Goal: Answer question/provide support: Share knowledge or assist other users

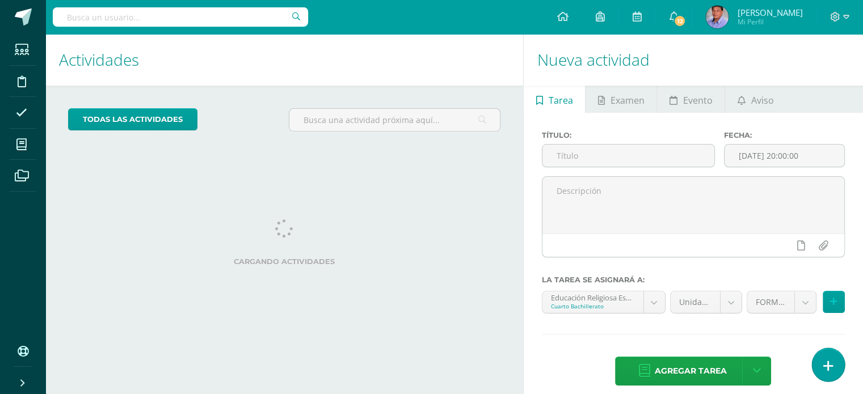
click at [835, 364] on link at bounding box center [828, 364] width 32 height 33
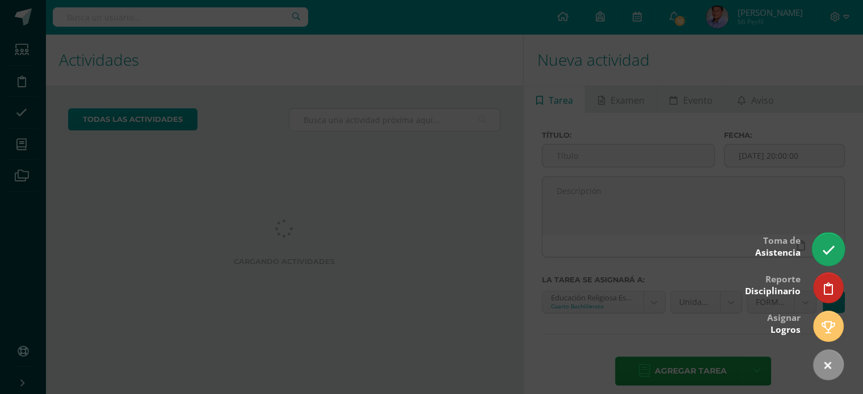
click at [827, 245] on icon at bounding box center [828, 250] width 13 height 13
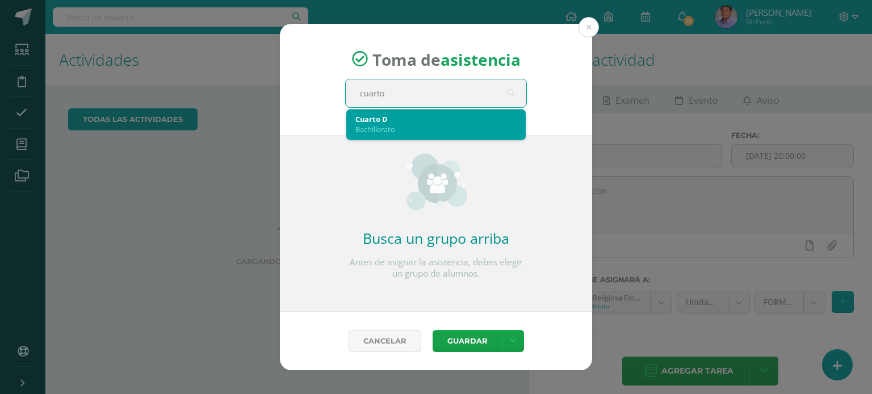
type input "cuarto d"
click at [456, 127] on div "Bachillerato" at bounding box center [435, 129] width 161 height 10
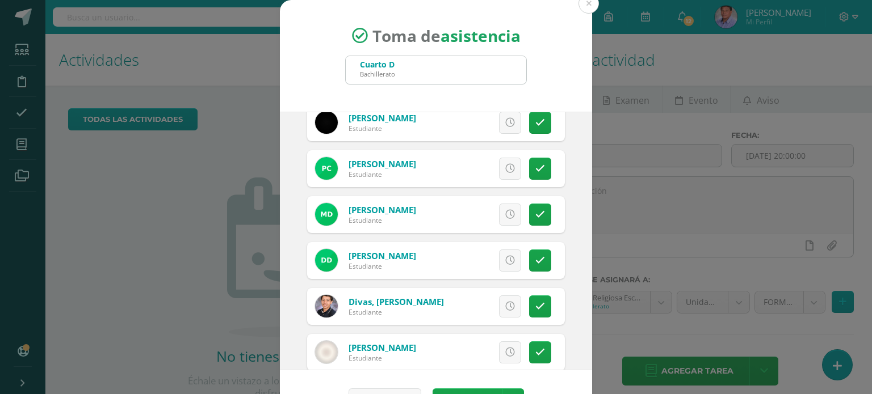
scroll to position [170, 0]
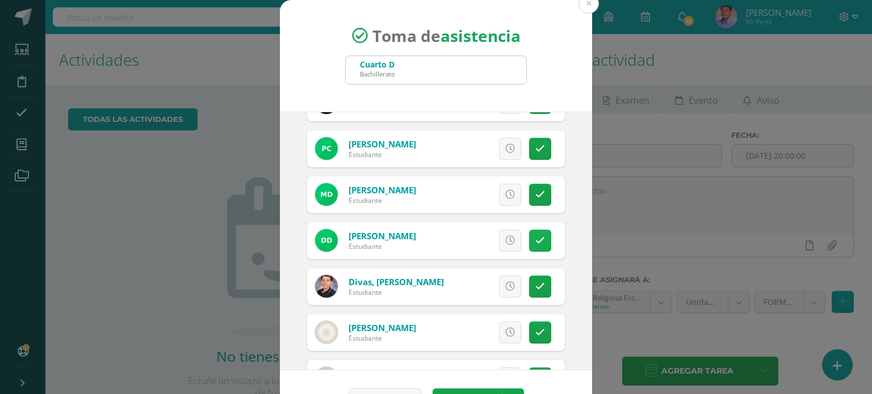
click at [529, 236] on link at bounding box center [540, 241] width 22 height 22
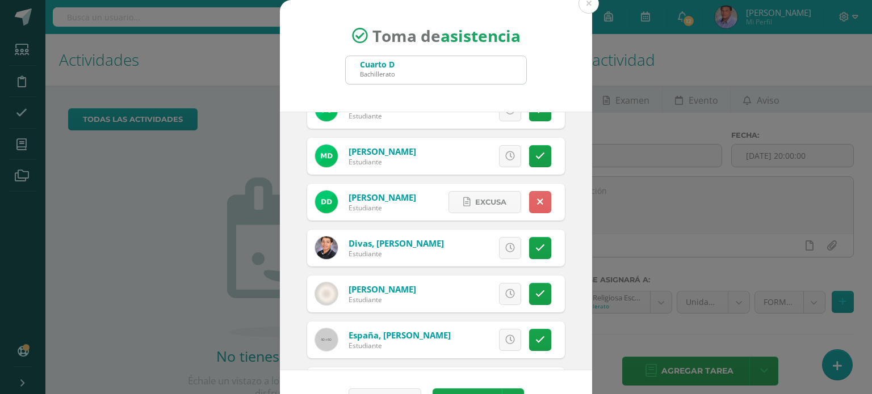
scroll to position [227, 0]
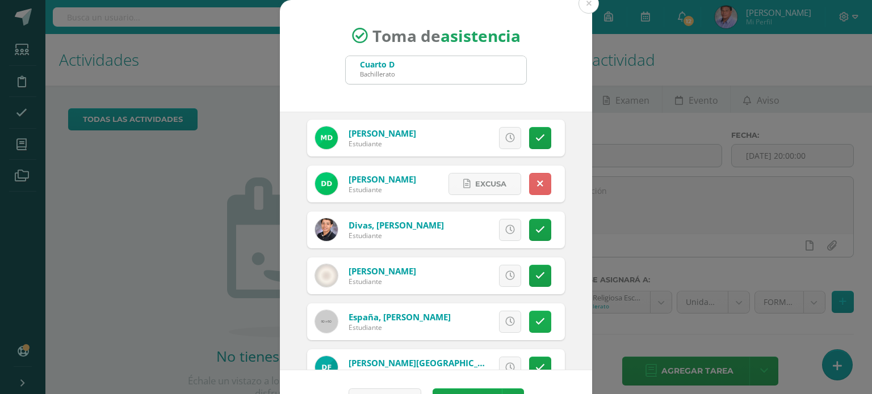
click at [529, 317] on link at bounding box center [540, 322] width 22 height 22
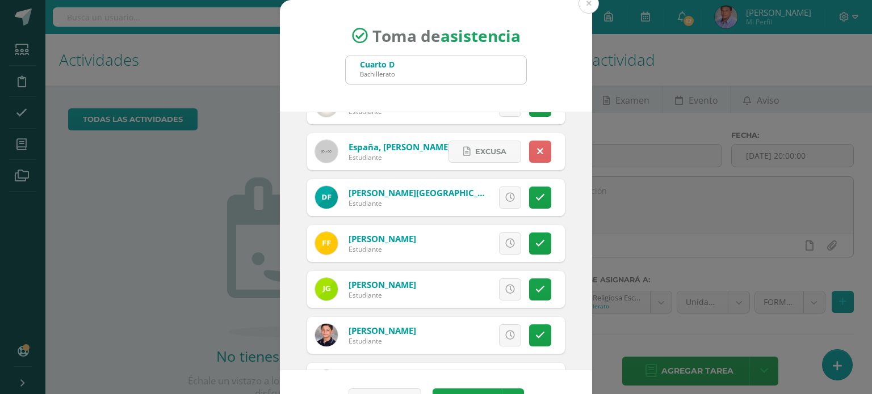
scroll to position [454, 0]
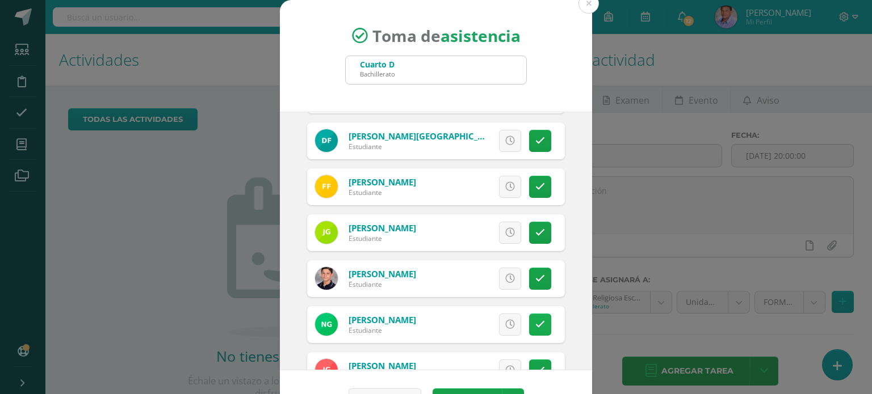
click at [532, 324] on link at bounding box center [540, 325] width 22 height 22
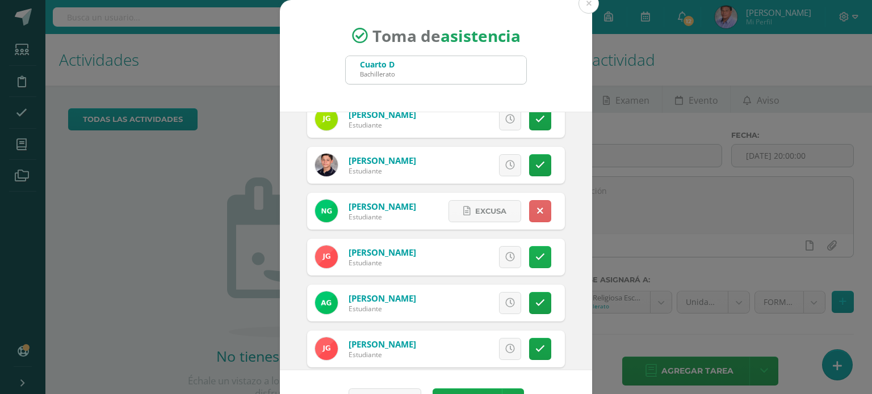
click at [531, 259] on link at bounding box center [540, 257] width 22 height 22
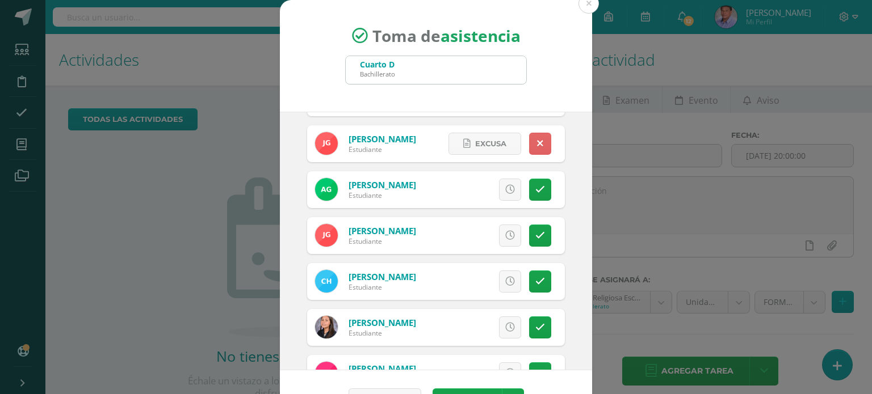
scroll to position [738, 0]
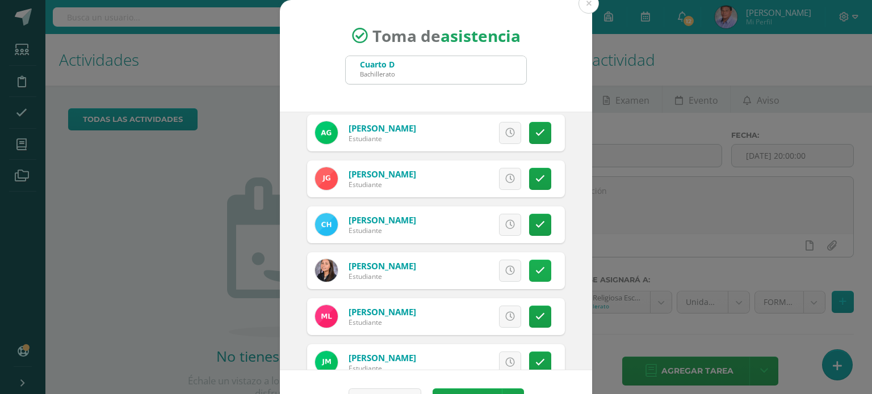
click at [535, 272] on icon at bounding box center [540, 271] width 10 height 10
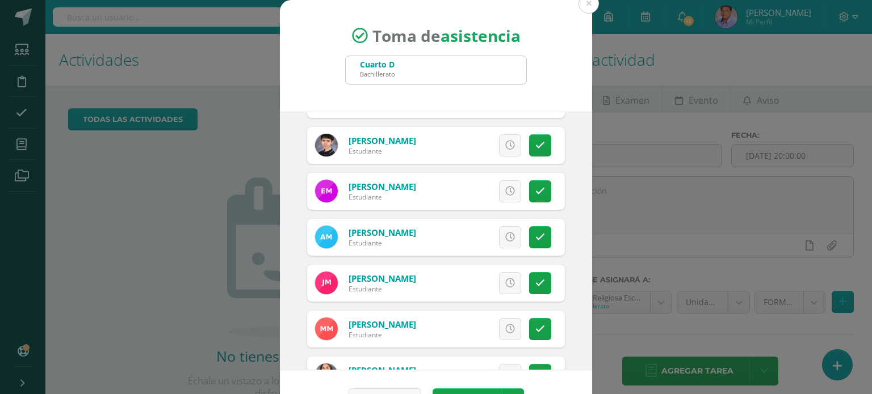
scroll to position [1022, 0]
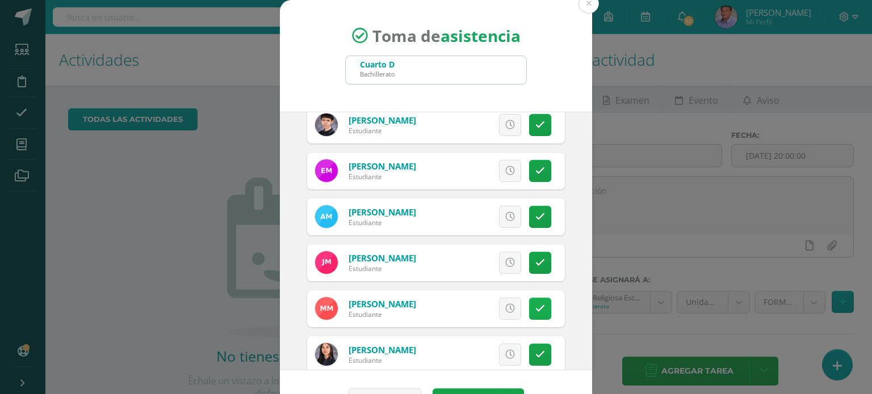
click at [535, 308] on icon at bounding box center [540, 309] width 10 height 10
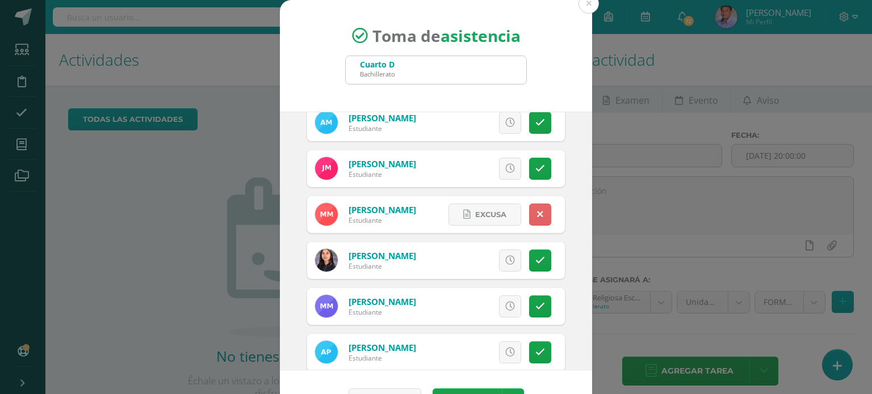
scroll to position [1135, 0]
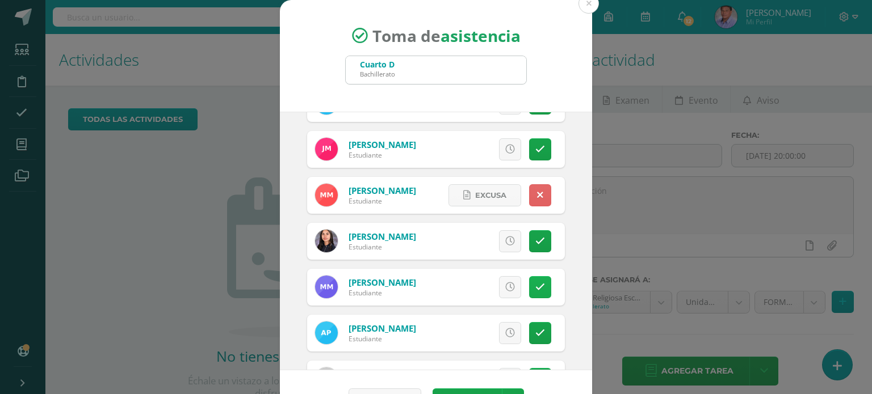
click at [535, 288] on icon at bounding box center [540, 288] width 10 height 10
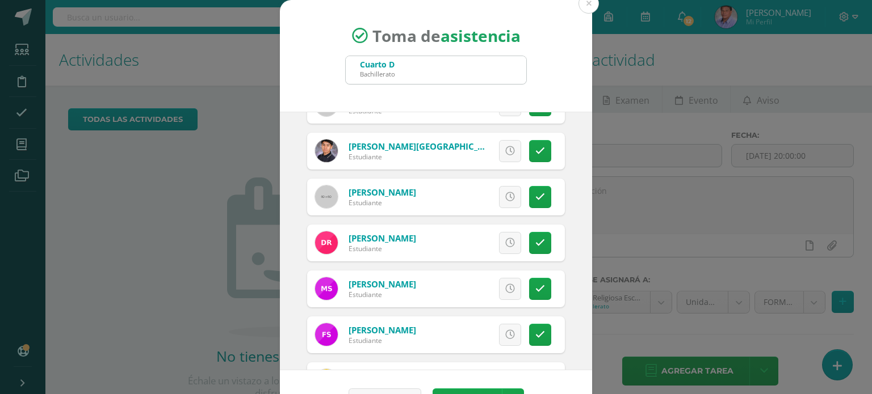
scroll to position [1476, 0]
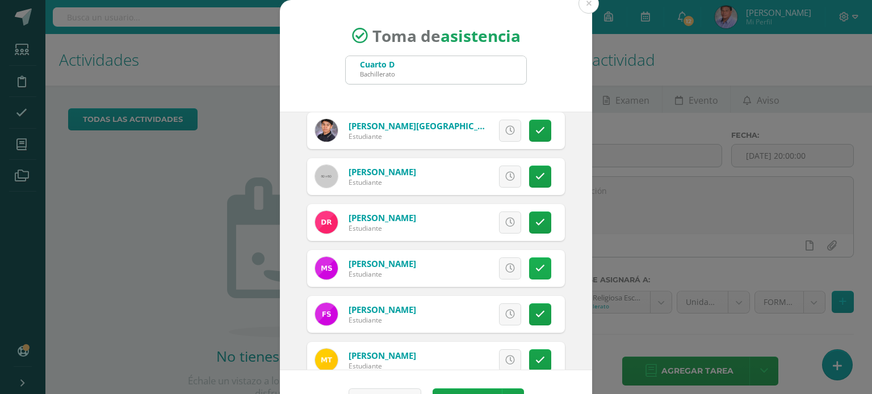
click at [533, 266] on link at bounding box center [540, 269] width 22 height 22
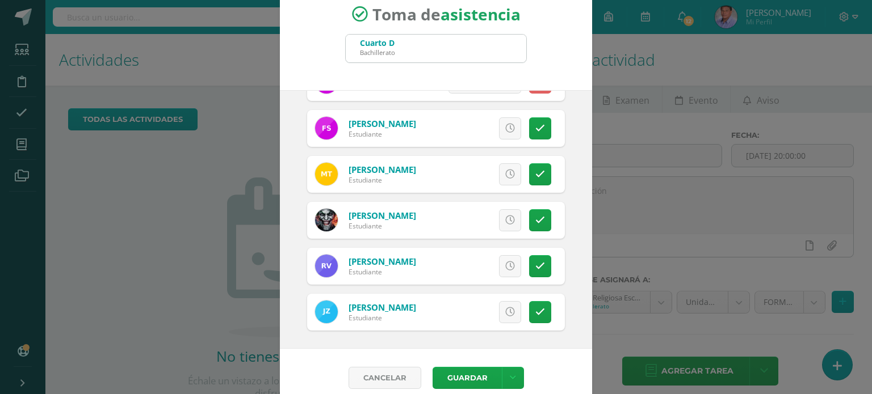
scroll to position [33, 0]
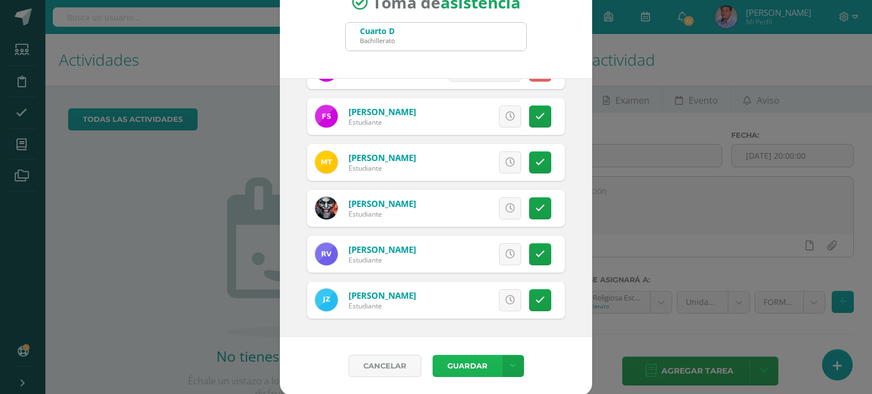
click at [478, 364] on button "Guardar" at bounding box center [466, 366] width 69 height 22
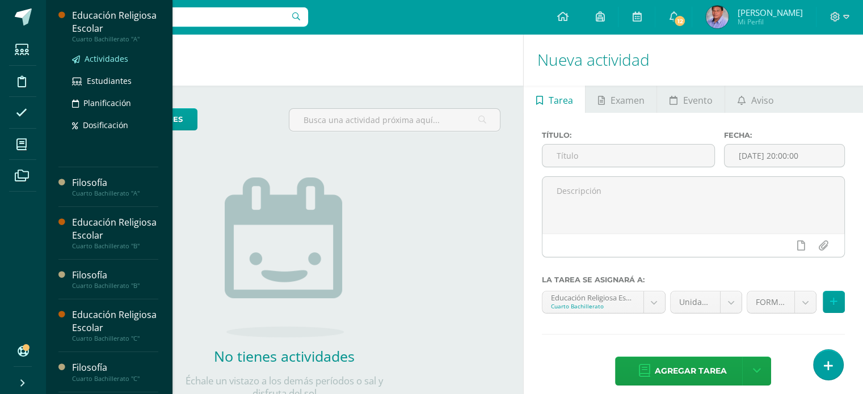
click at [111, 59] on span "Actividades" at bounding box center [107, 58] width 44 height 11
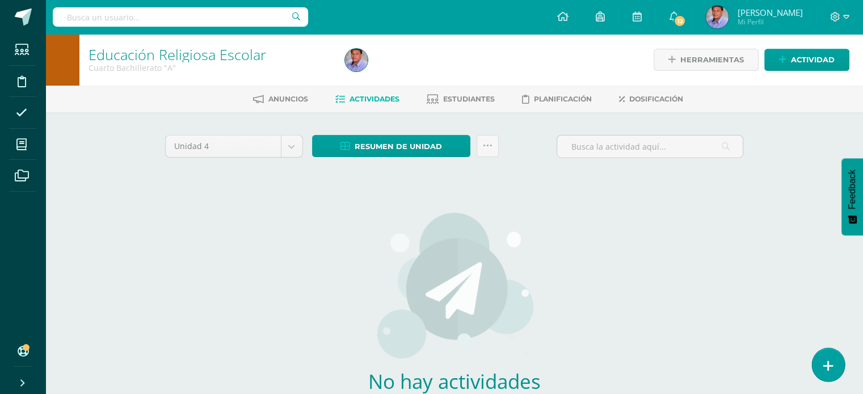
click at [828, 356] on link at bounding box center [828, 364] width 32 height 33
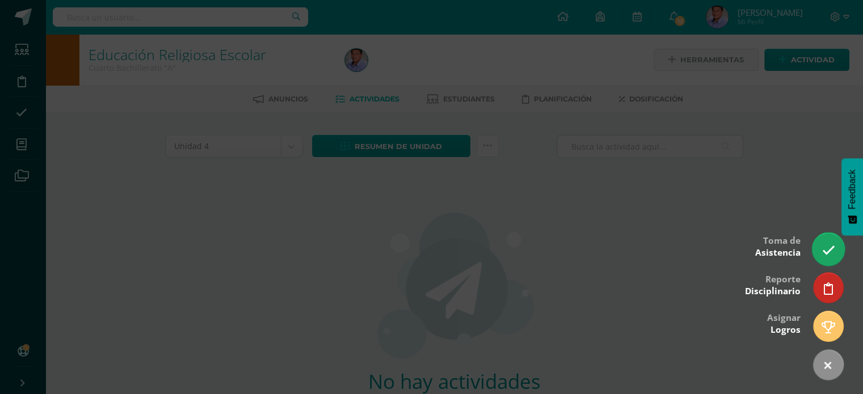
click at [823, 258] on link at bounding box center [828, 249] width 32 height 33
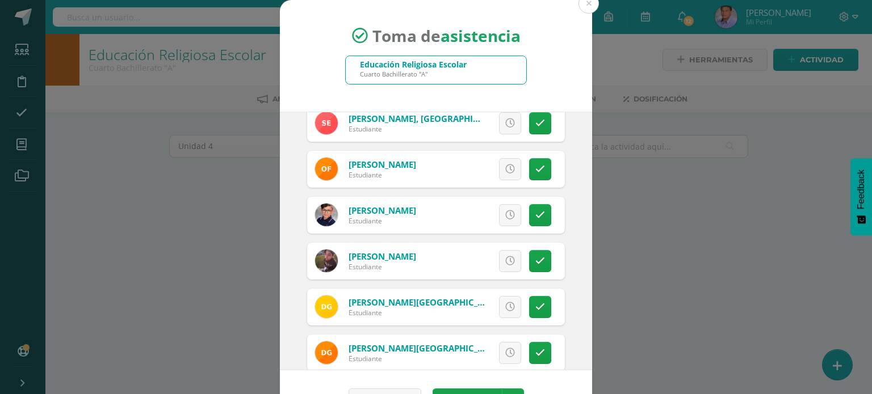
scroll to position [681, 0]
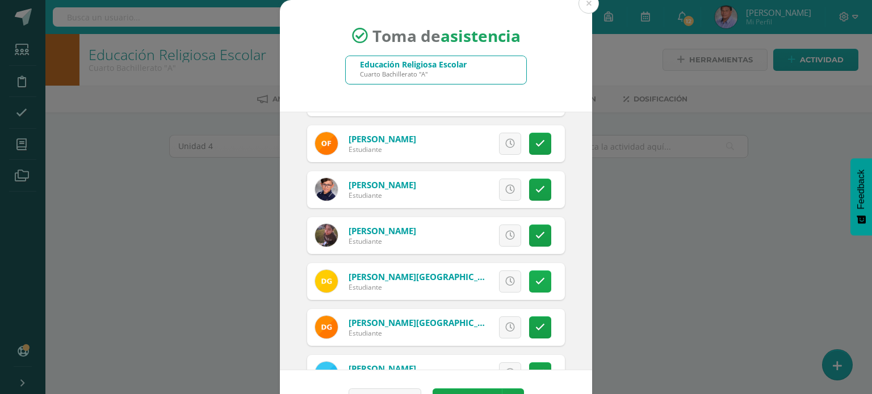
click at [535, 283] on icon at bounding box center [540, 282] width 10 height 10
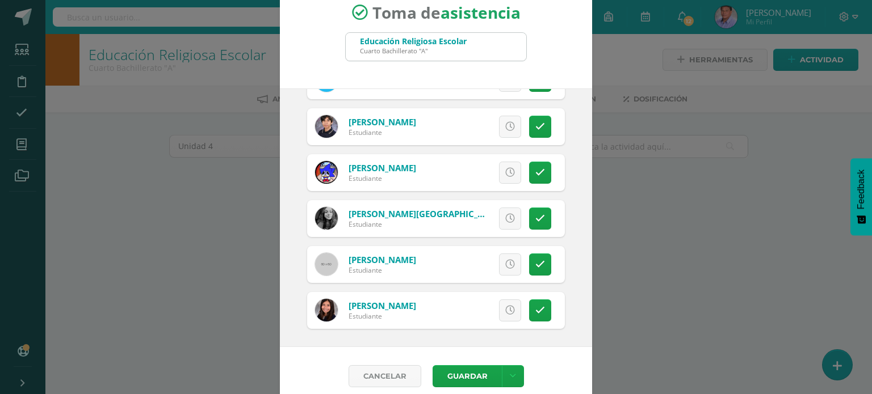
scroll to position [33, 0]
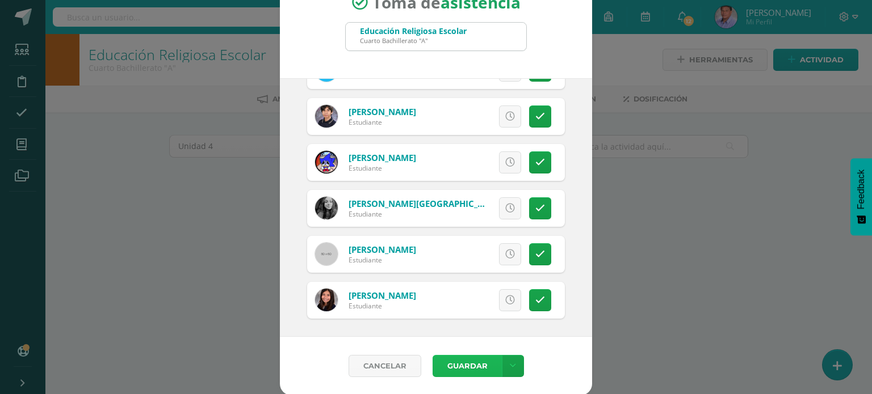
click at [479, 358] on button "Guardar" at bounding box center [466, 366] width 69 height 22
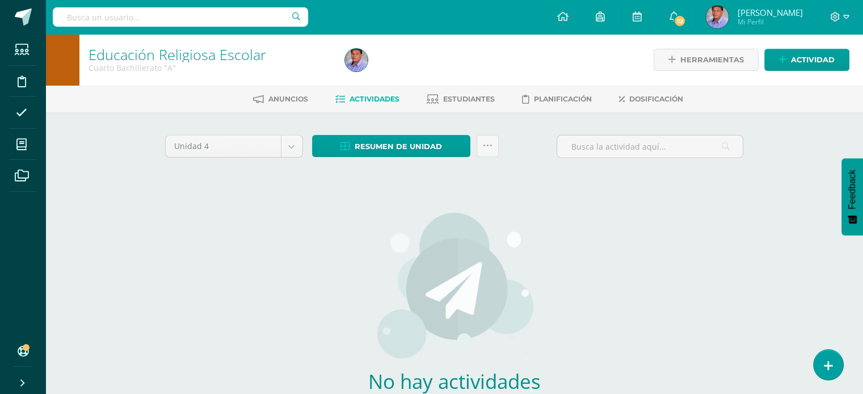
drag, startPoint x: 0, startPoint y: 4, endPoint x: 526, endPoint y: 262, distance: 586.1
click at [526, 262] on img at bounding box center [454, 286] width 161 height 148
click at [30, 111] on span at bounding box center [22, 113] width 26 height 26
click at [22, 111] on icon at bounding box center [21, 112] width 11 height 11
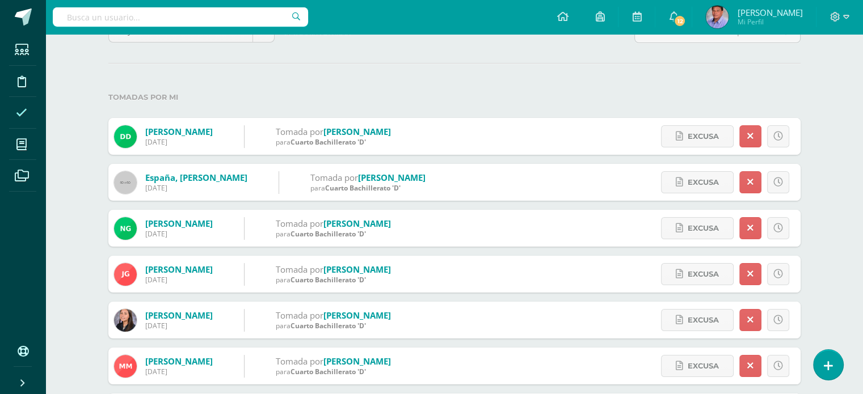
scroll to position [114, 0]
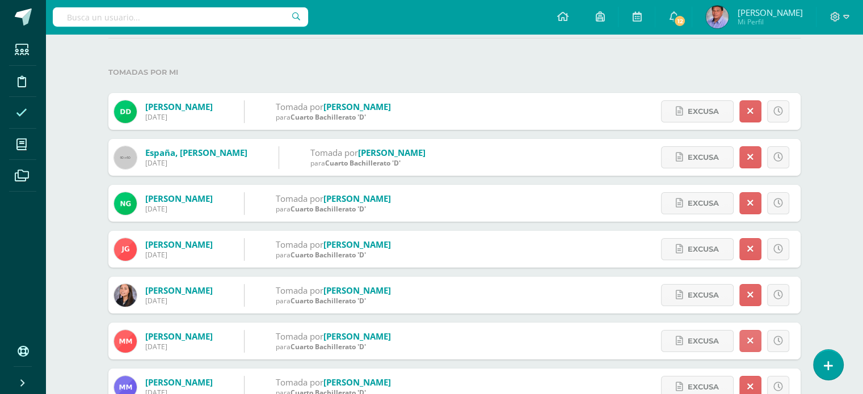
click at [757, 338] on link at bounding box center [751, 341] width 22 height 22
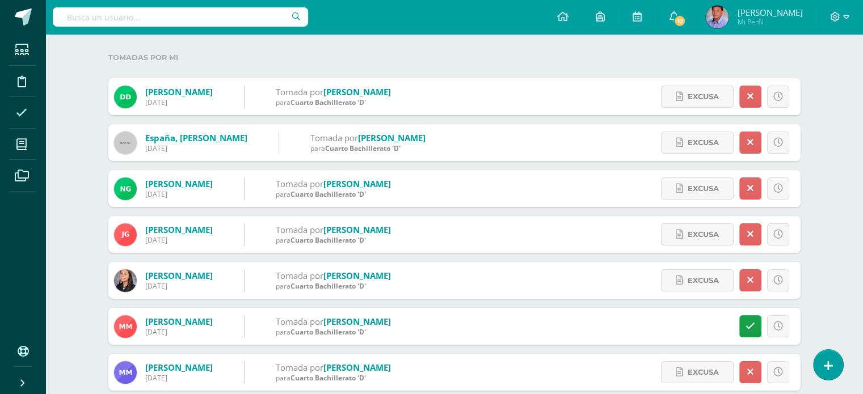
scroll to position [227, 0]
